Goal: Transaction & Acquisition: Purchase product/service

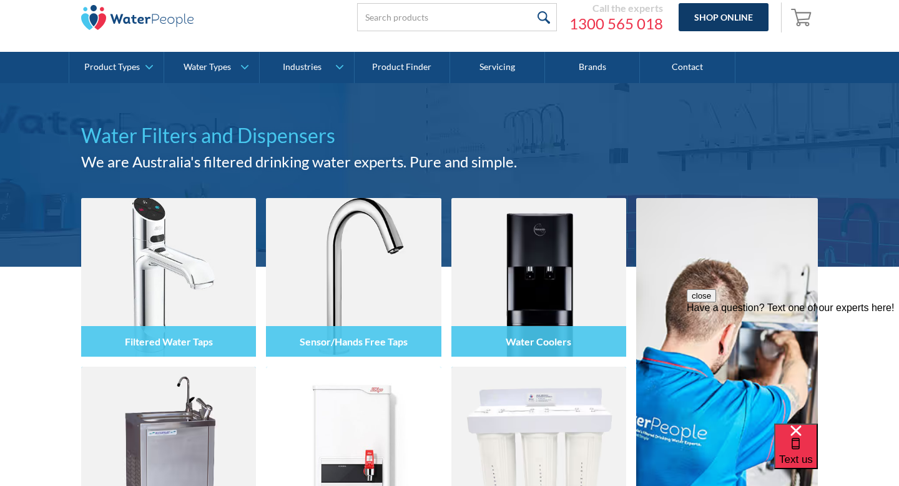
click at [742, 12] on link "Shop Online" at bounding box center [724, 17] width 90 height 28
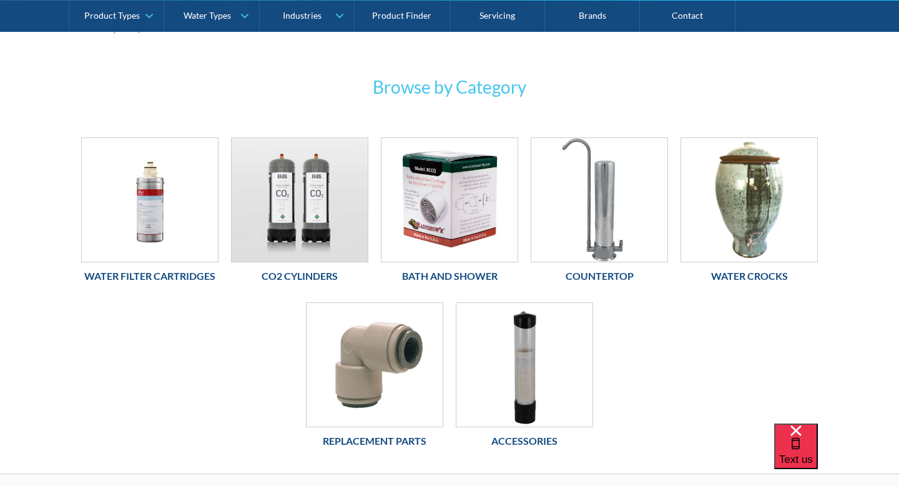
scroll to position [198, 0]
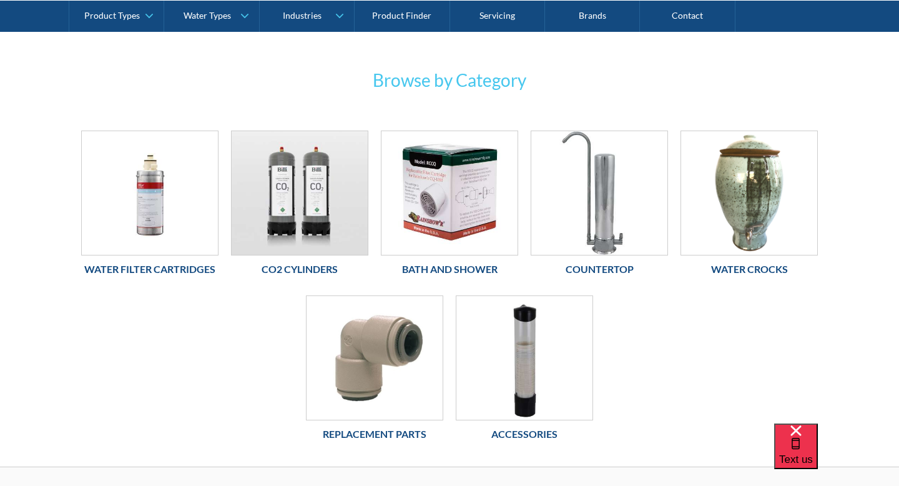
click at [156, 266] on h6 "Water Filter Cartridges" at bounding box center [149, 269] width 137 height 15
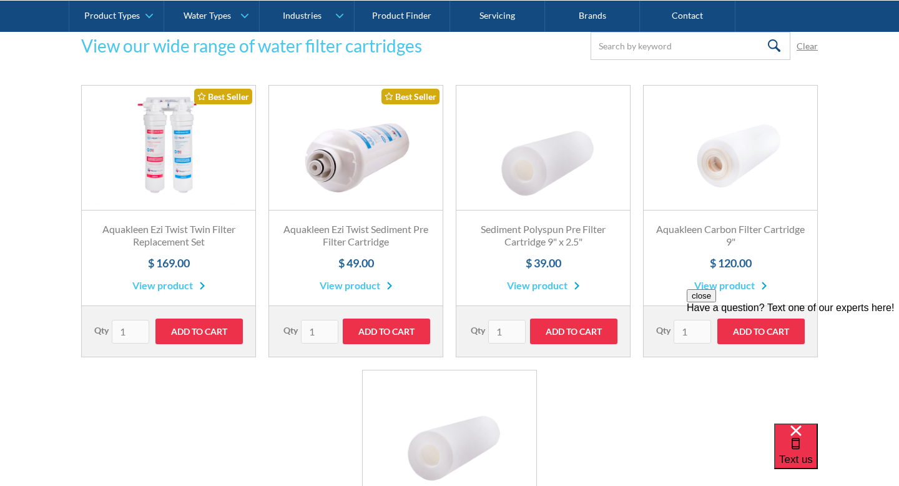
scroll to position [923, 0]
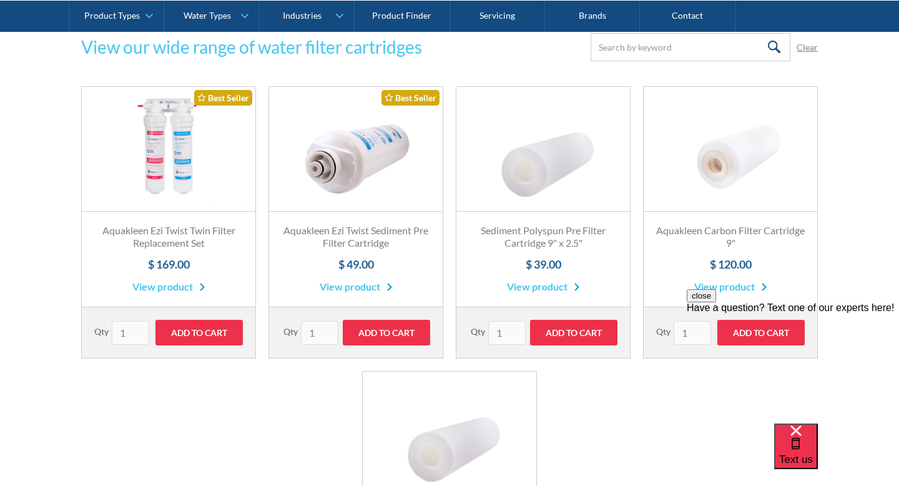
click at [168, 287] on link "View product" at bounding box center [168, 286] width 73 height 15
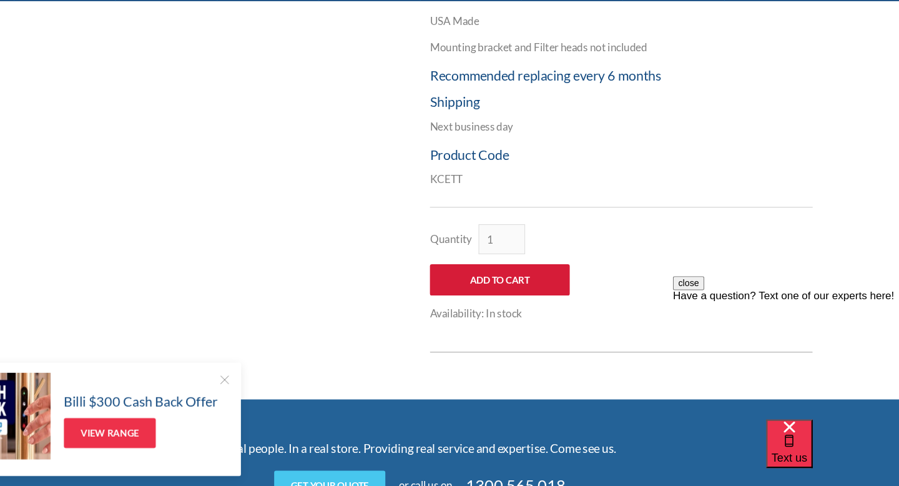
scroll to position [586, 0]
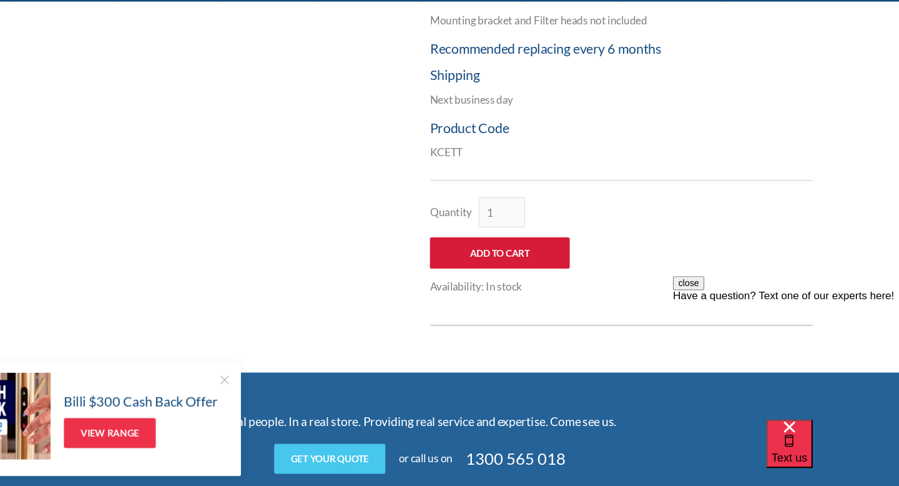
click at [555, 270] on input "Add to Cart" at bounding box center [524, 267] width 131 height 29
type input "Add to Cart"
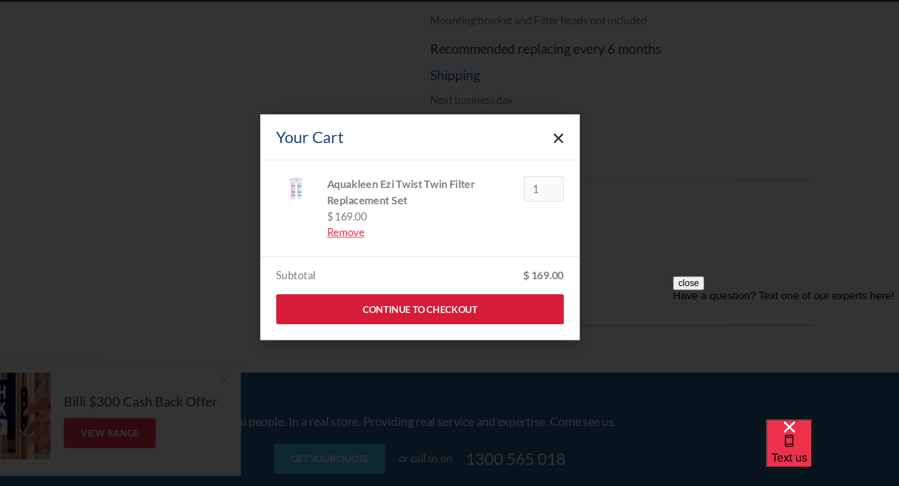
click at [443, 313] on link "Continue to Checkout" at bounding box center [450, 320] width 270 height 28
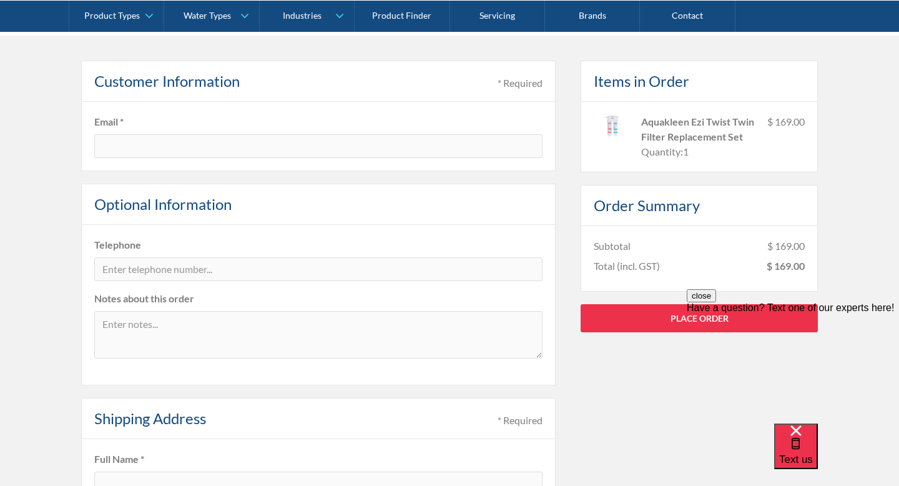
scroll to position [215, 0]
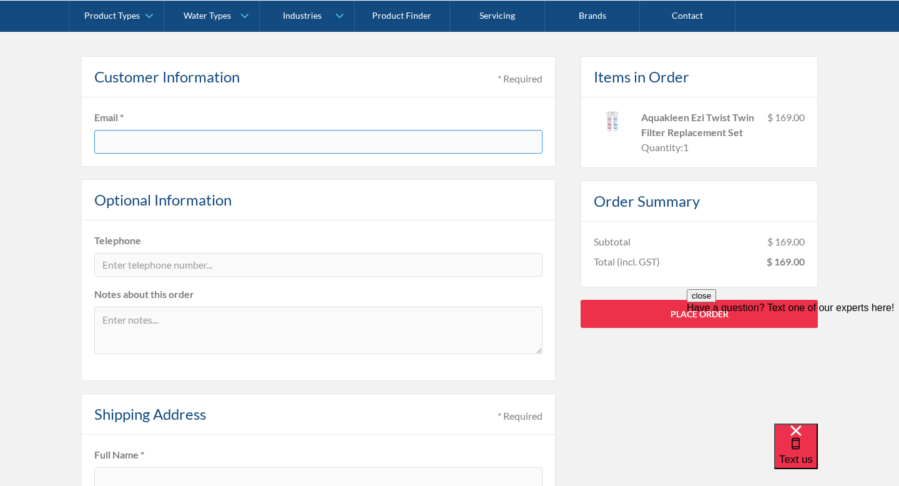
click at [297, 150] on input "text" at bounding box center [318, 142] width 448 height 24
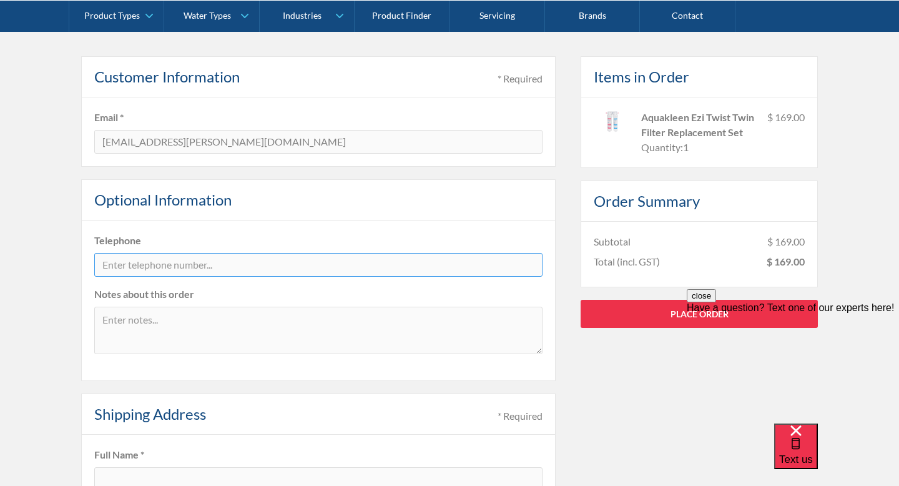
click at [267, 265] on input "tel" at bounding box center [318, 265] width 448 height 24
drag, startPoint x: 381, startPoint y: 129, endPoint x: 109, endPoint y: 148, distance: 272.9
click at [109, 148] on fieldset "Email * odette.strickland@education.vic.gov.au" at bounding box center [318, 131] width 474 height 69
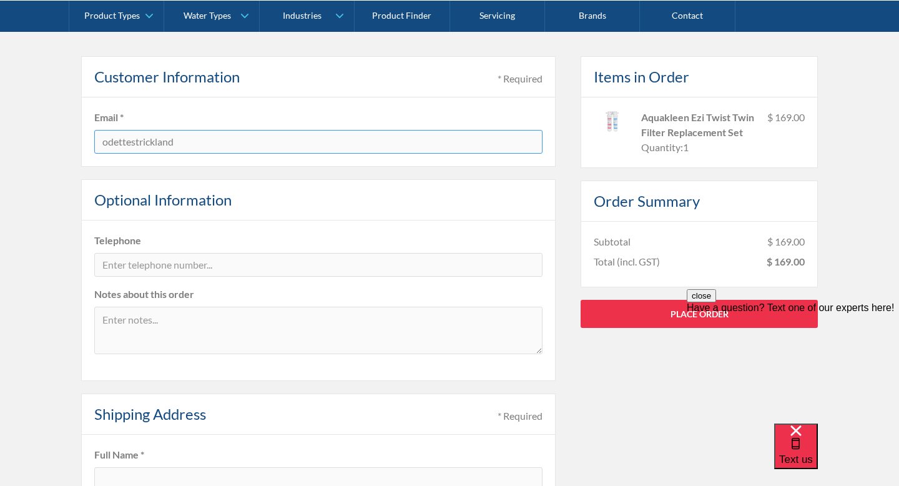
type input "odettestrickland@hotmail.com"
click at [207, 257] on input "tel" at bounding box center [318, 265] width 448 height 24
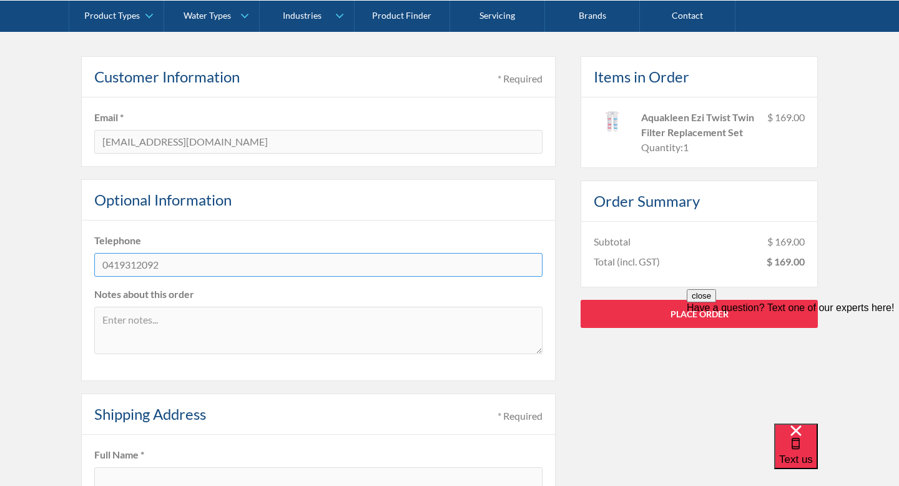
type input "0419312092"
click at [192, 331] on textarea at bounding box center [318, 330] width 448 height 47
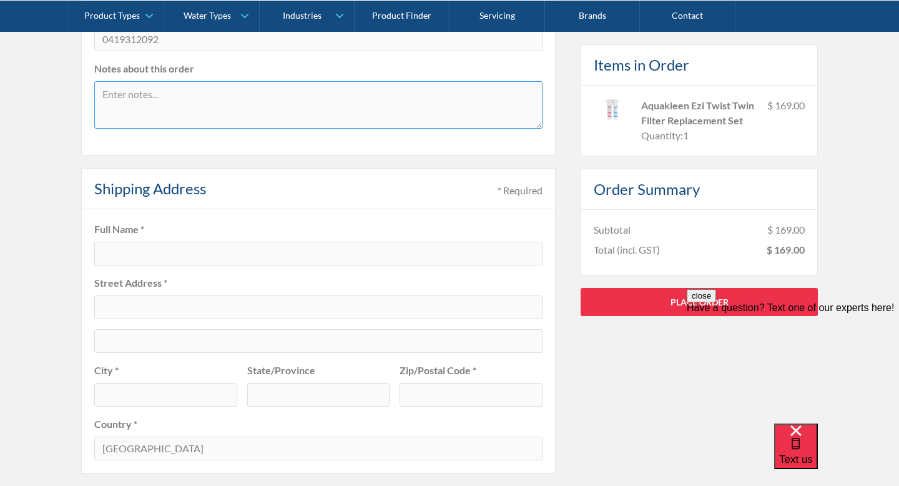
scroll to position [471, 0]
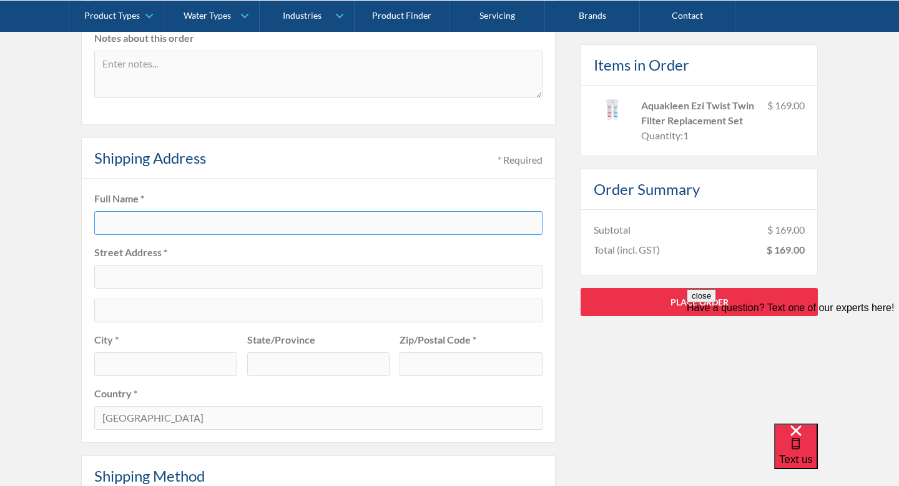
click at [192, 230] on input "text" at bounding box center [318, 223] width 448 height 24
type input "Odette Strickland"
type input "46 dering Street"
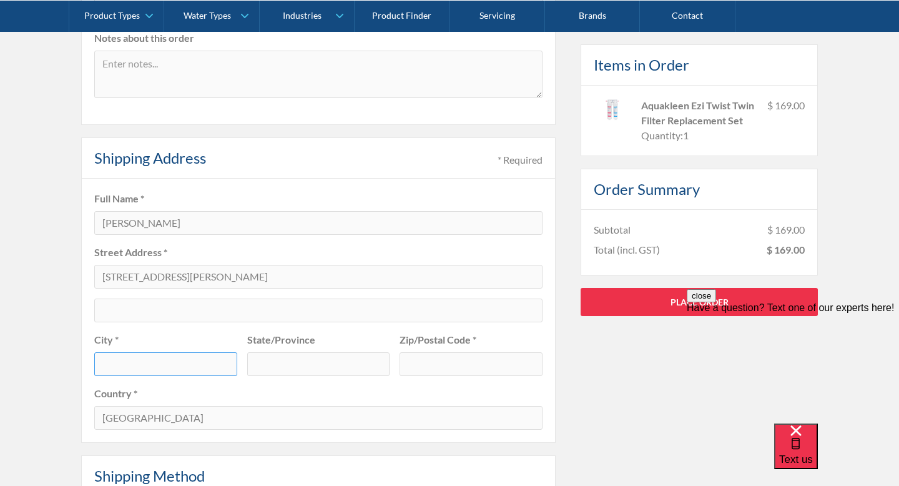
type input "Diamond Creek"
type input "Victoria"
type input "3089"
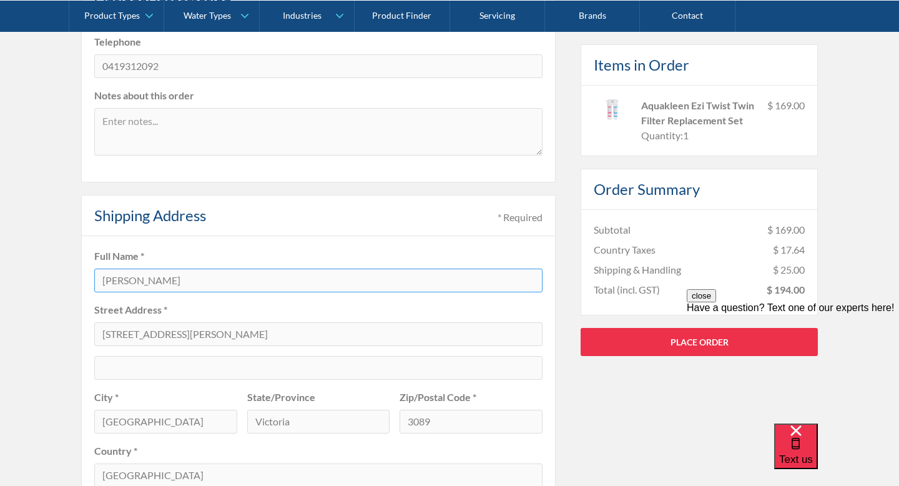
scroll to position [398, 0]
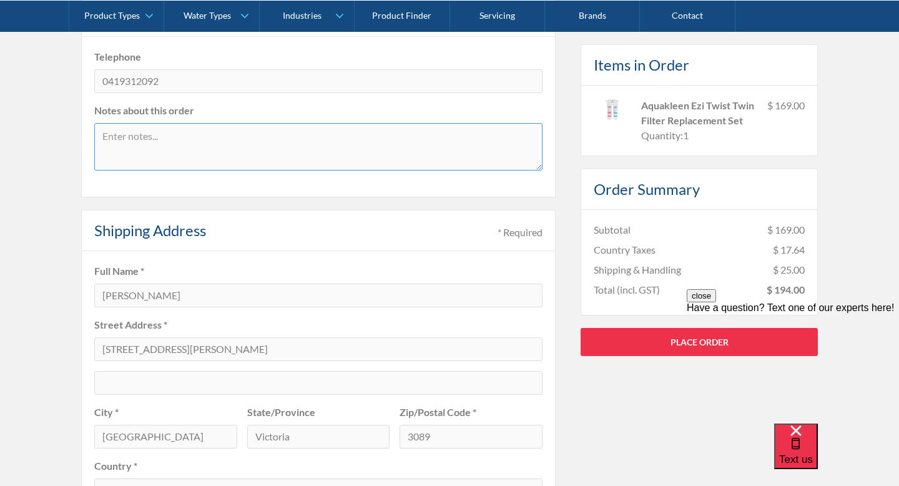
click at [271, 155] on textarea at bounding box center [318, 146] width 448 height 47
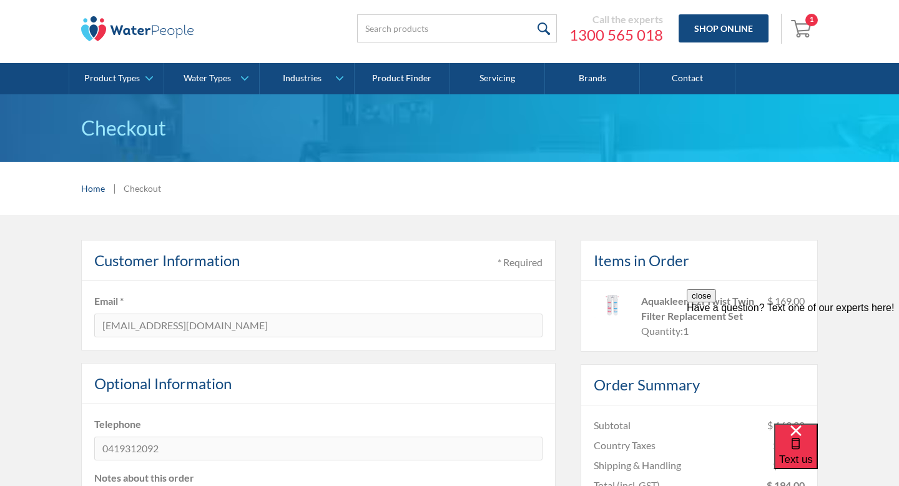
scroll to position [42, 0]
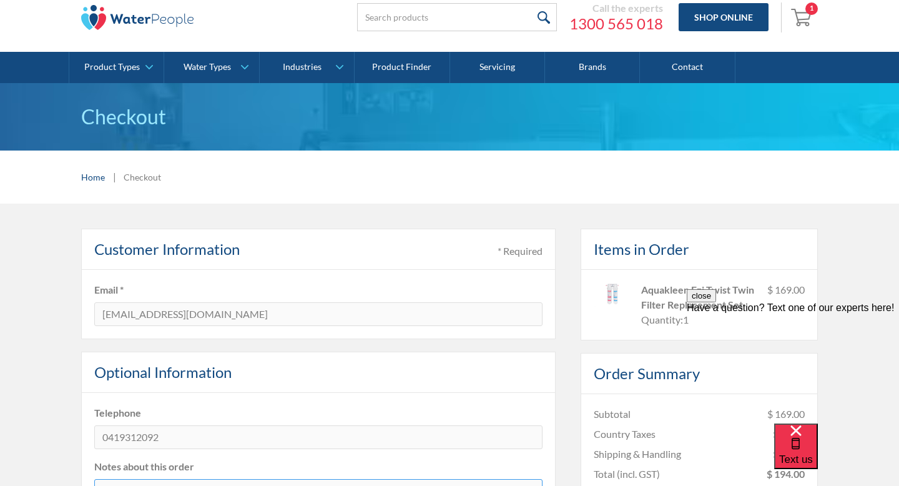
type textarea "i will pick this up tommorow from burwood"
click at [99, 172] on link "Home" at bounding box center [93, 176] width 24 height 13
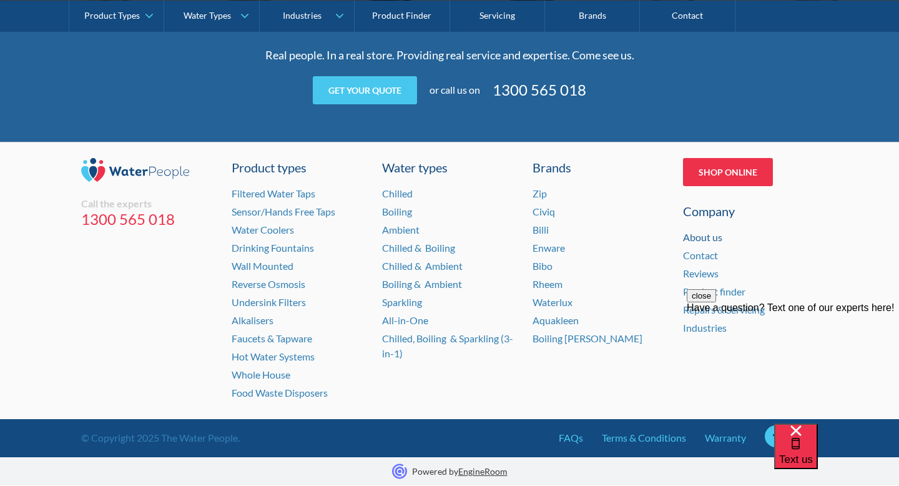
click at [702, 235] on link "About us" at bounding box center [702, 237] width 39 height 12
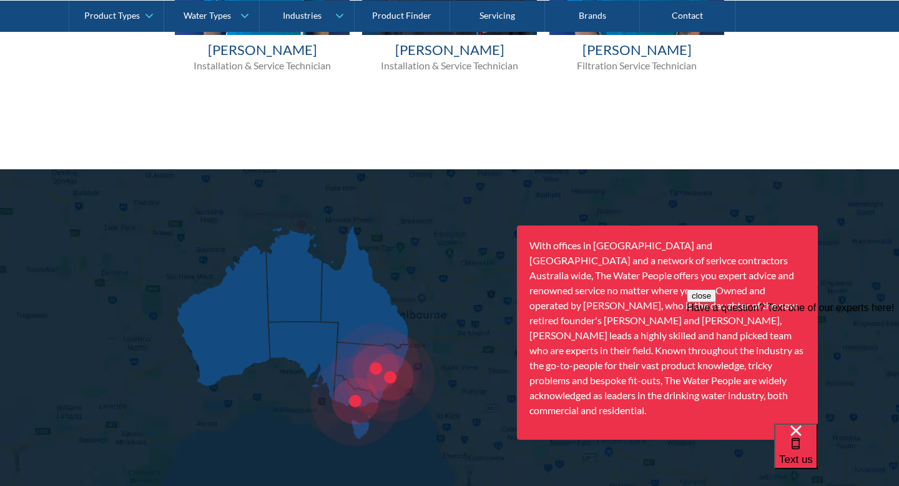
scroll to position [1559, 0]
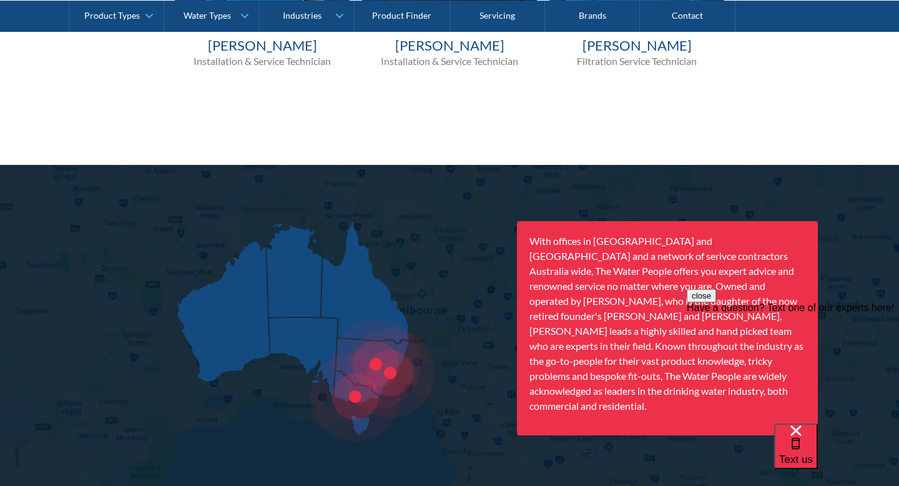
click at [716, 302] on button "close" at bounding box center [701, 295] width 29 height 13
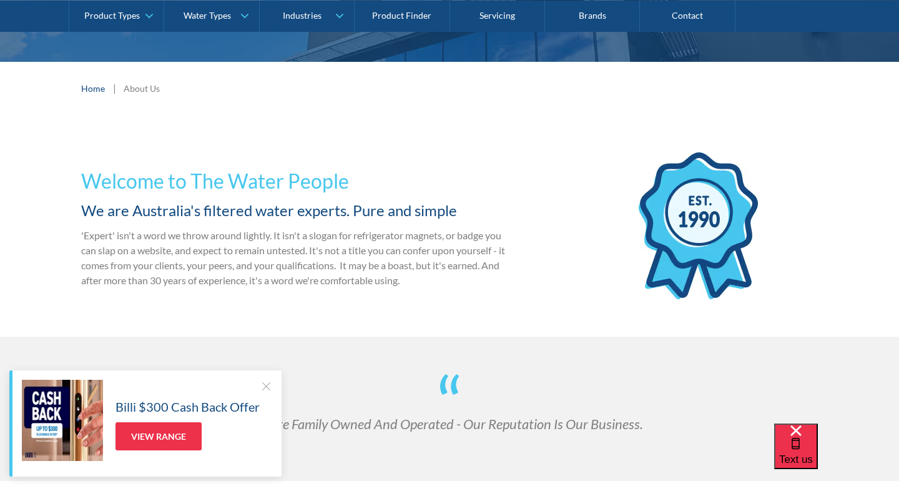
scroll to position [0, 0]
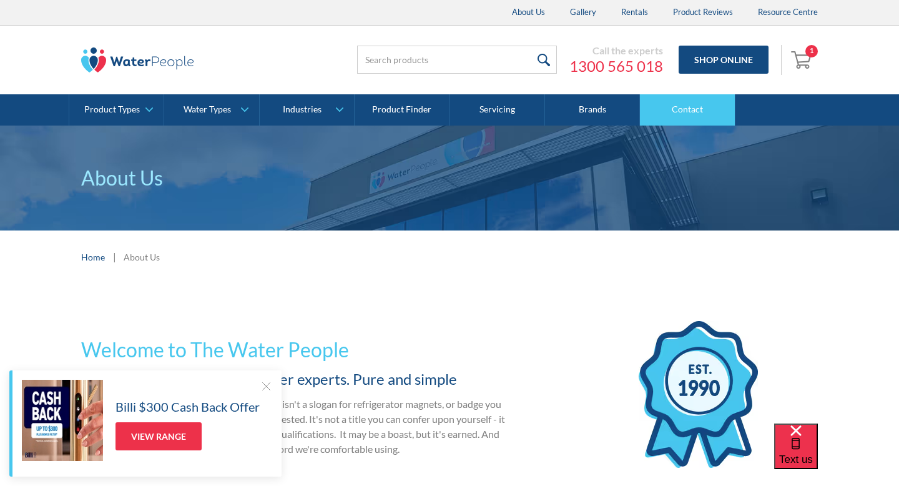
click at [698, 112] on link "Contact" at bounding box center [687, 109] width 95 height 31
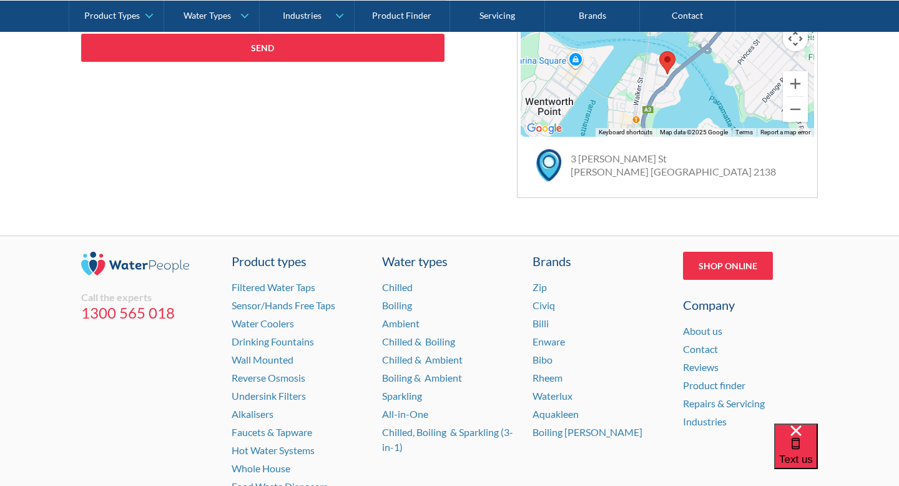
scroll to position [918, 0]
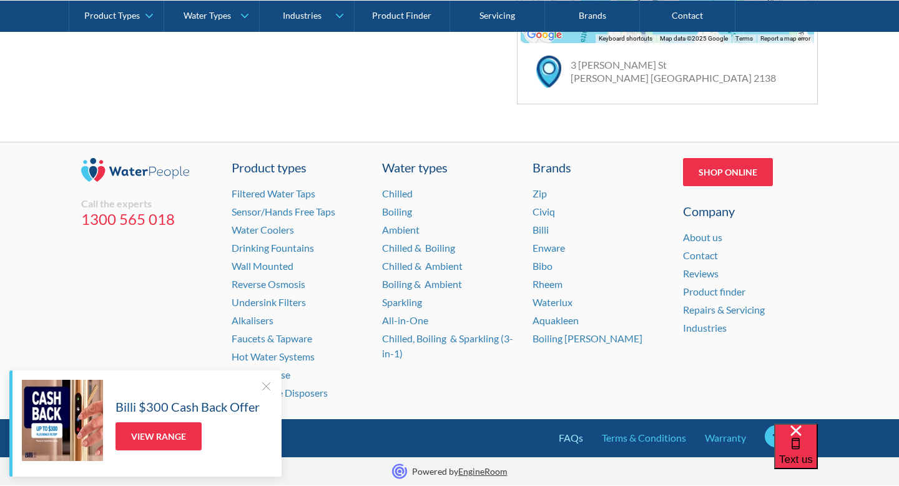
click at [566, 440] on link "FAQs" at bounding box center [571, 437] width 24 height 15
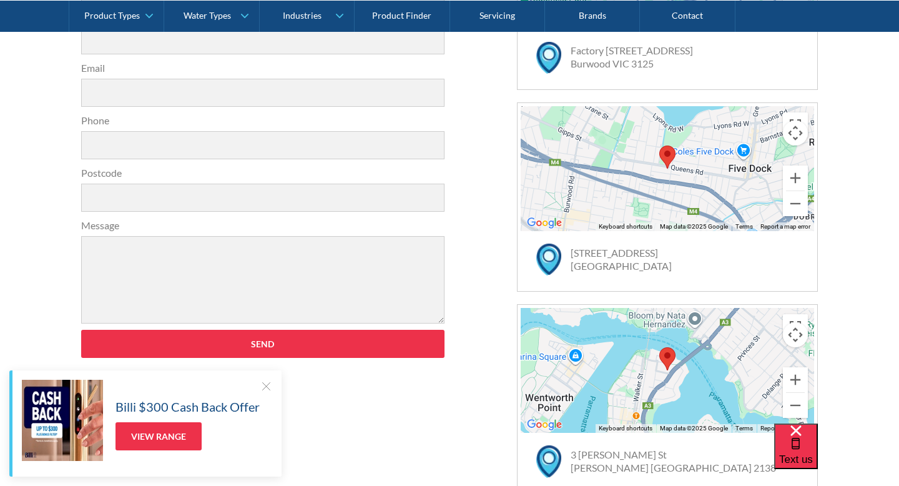
scroll to position [0, 0]
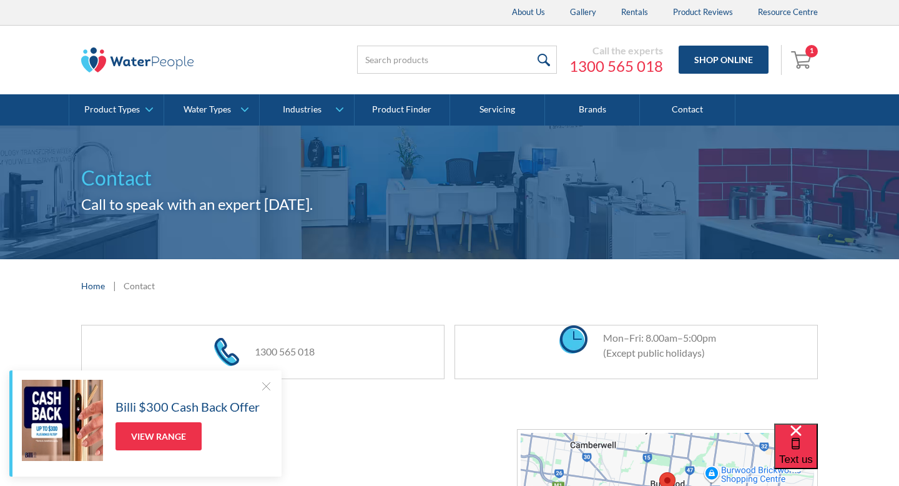
click at [815, 59] on link "1" at bounding box center [803, 60] width 30 height 30
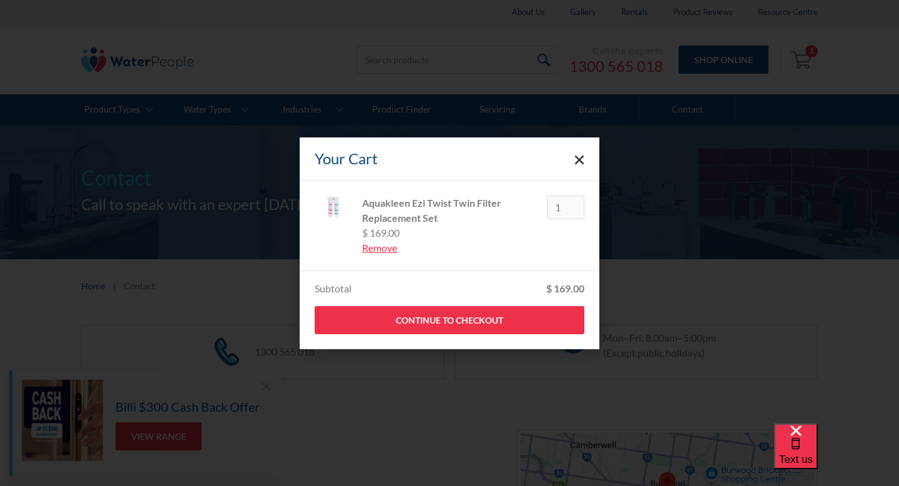
click at [574, 162] on icon "Close cart" at bounding box center [579, 160] width 10 height 10
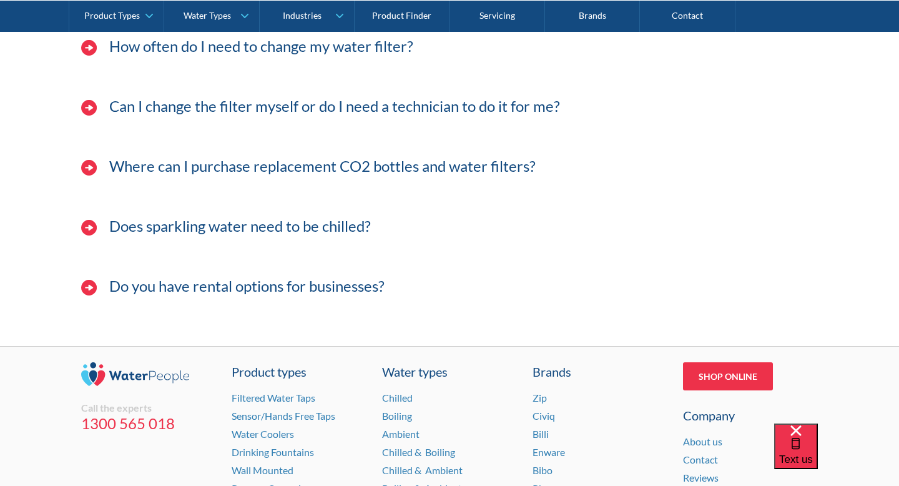
scroll to position [351, 0]
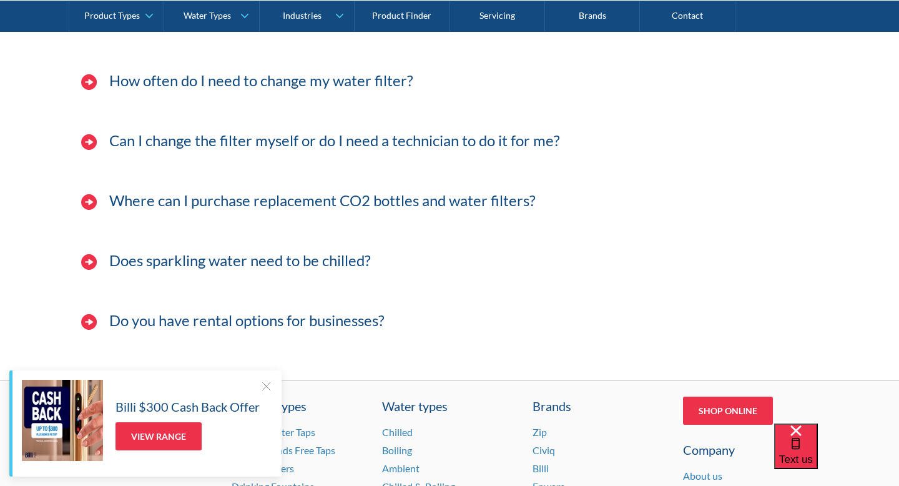
click at [87, 202] on img at bounding box center [89, 202] width 16 height 16
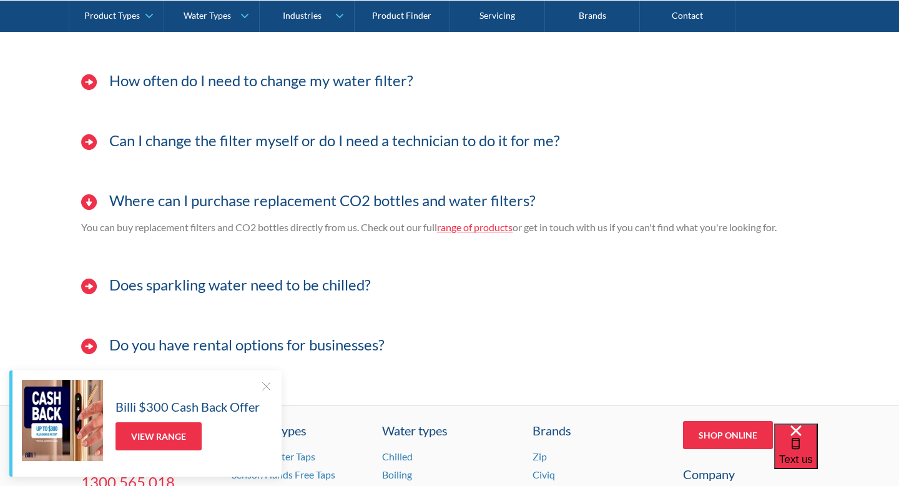
click at [87, 202] on img at bounding box center [89, 202] width 16 height 16
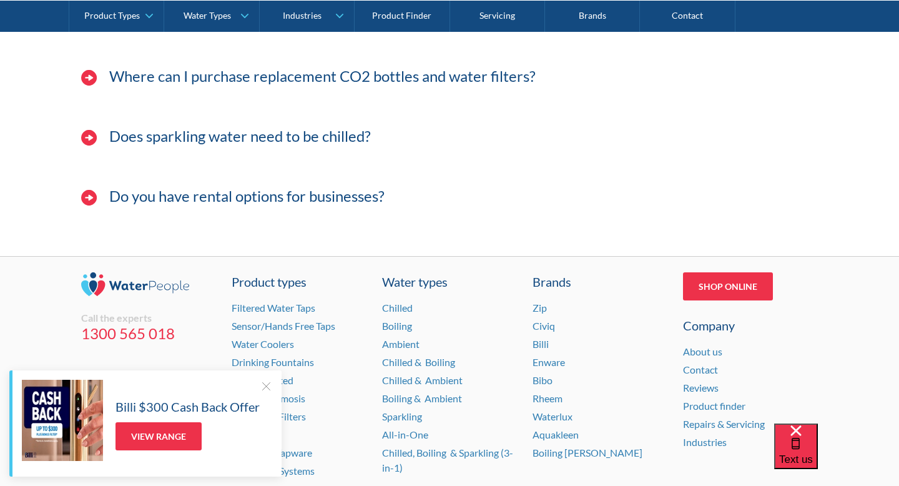
scroll to position [589, 0]
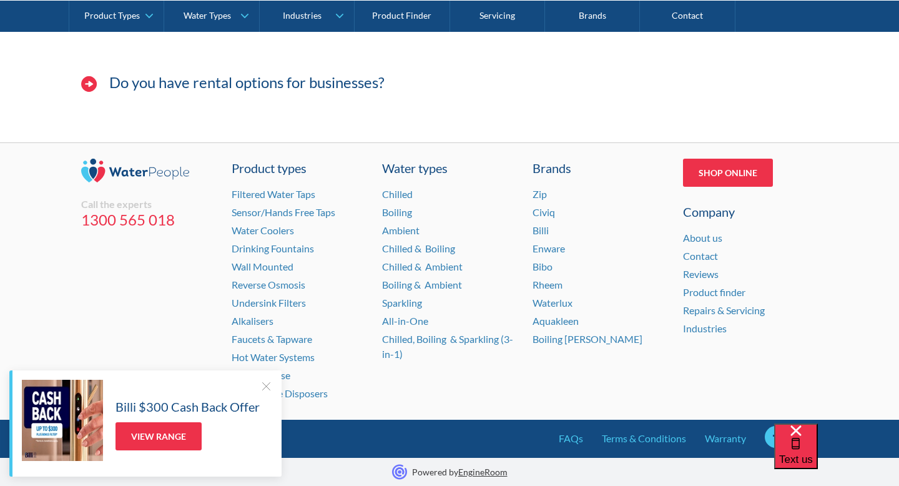
click at [266, 383] on div at bounding box center [266, 386] width 12 height 12
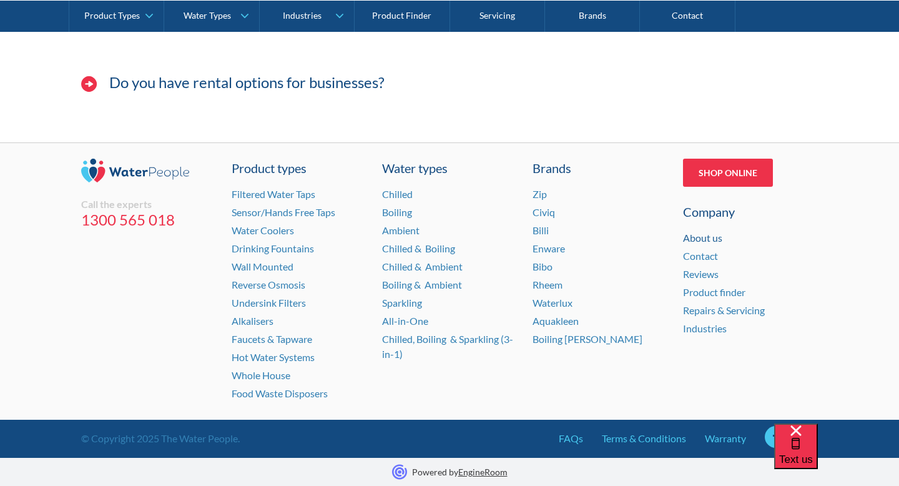
click at [707, 238] on link "About us" at bounding box center [702, 238] width 39 height 12
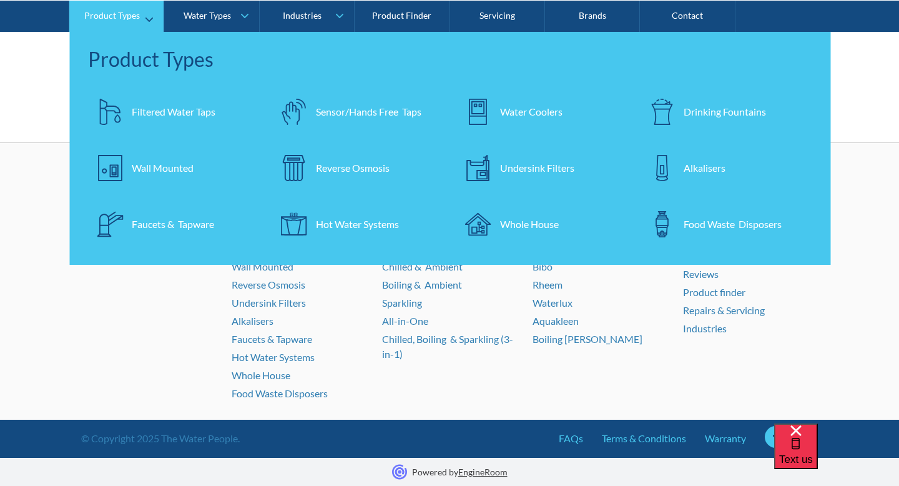
scroll to position [0, 0]
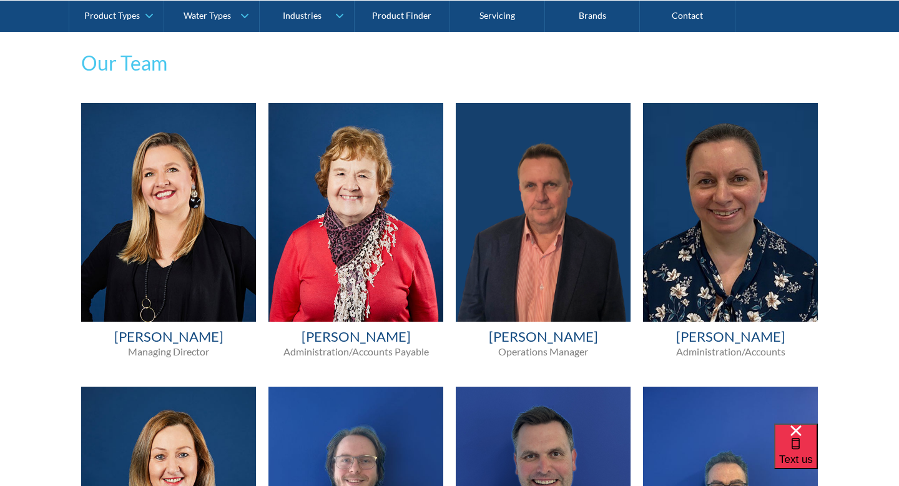
scroll to position [698, 0]
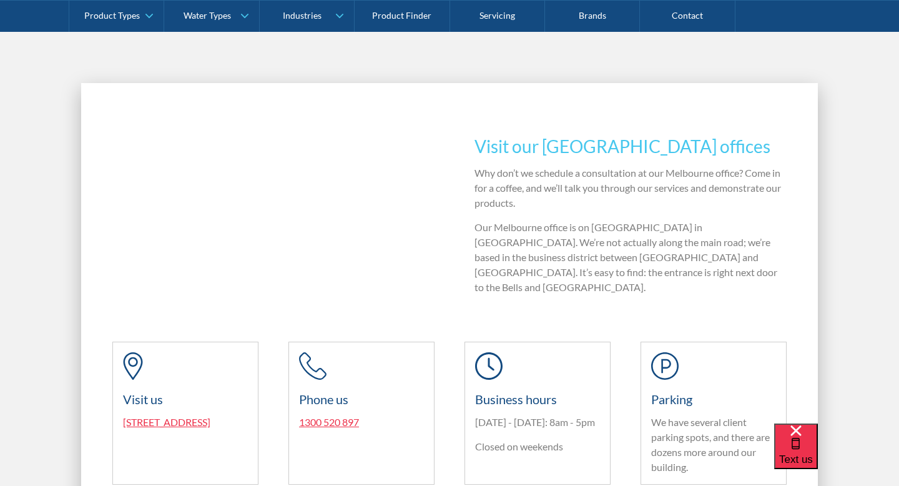
scroll to position [1432, 0]
